Goal: Task Accomplishment & Management: Manage account settings

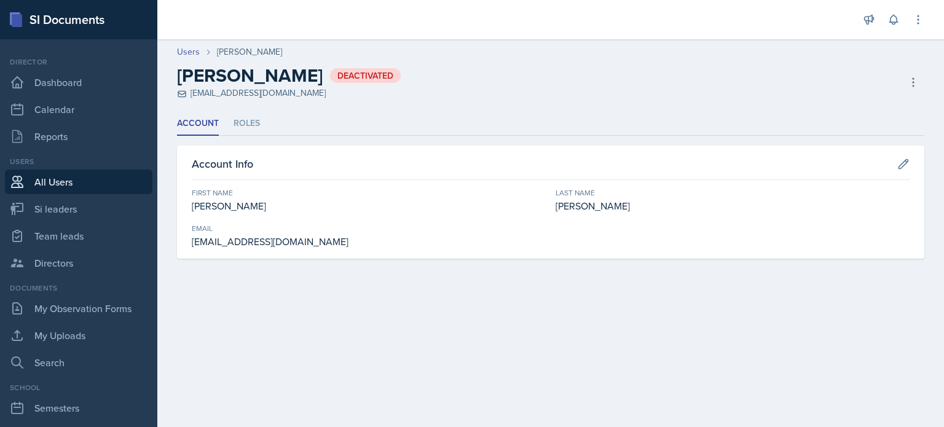
click at [56, 186] on link "All Users" at bounding box center [78, 182] width 147 height 25
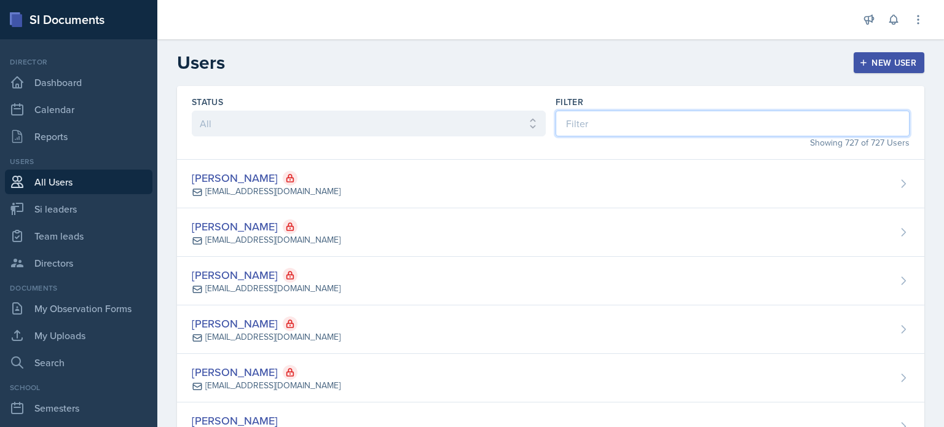
click at [634, 122] on input at bounding box center [732, 124] width 354 height 26
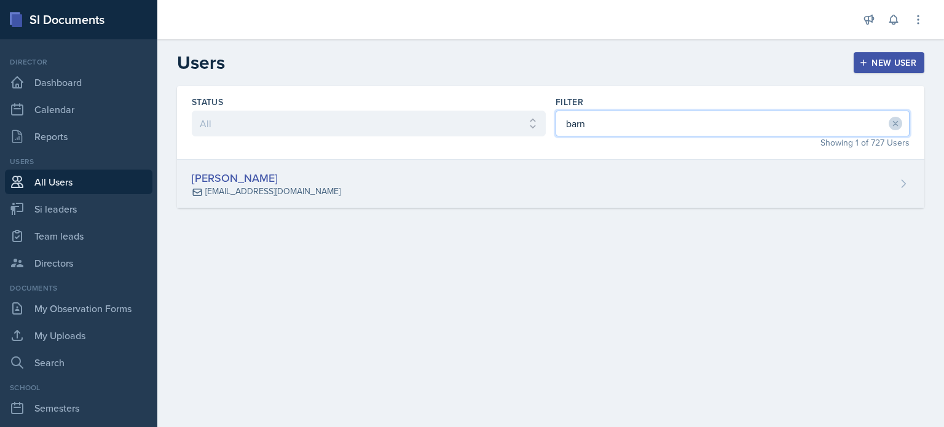
type input "barn"
click at [536, 181] on div "[PERSON_NAME] [EMAIL_ADDRESS][DOMAIN_NAME]" at bounding box center [550, 184] width 747 height 49
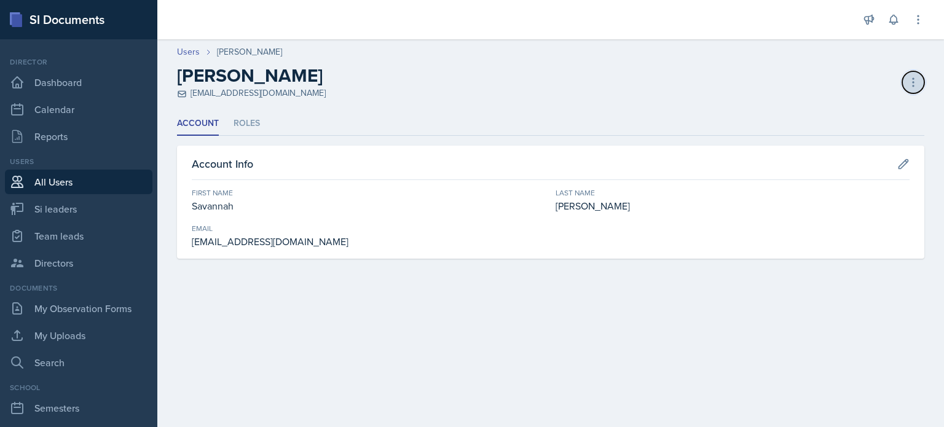
click at [917, 73] on button at bounding box center [913, 82] width 22 height 22
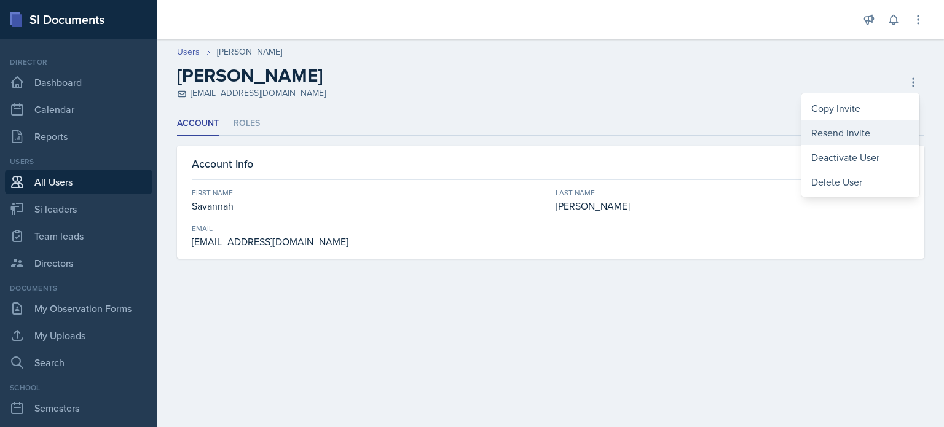
click at [844, 132] on div "Resend Invite" at bounding box center [860, 132] width 118 height 25
